Goal: Find specific page/section: Find specific page/section

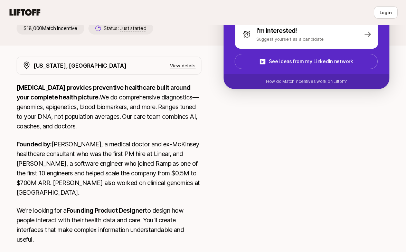
scroll to position [148, 0]
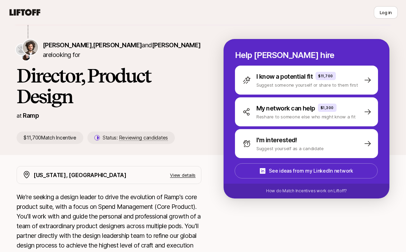
scroll to position [37, 0]
